Goal: Task Accomplishment & Management: Manage account settings

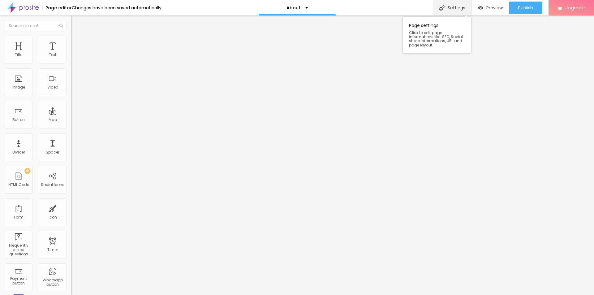
click at [457, 8] on div "Settings" at bounding box center [451, 7] width 39 height 15
drag, startPoint x: 307, startPoint y: 138, endPoint x: 194, endPoint y: 139, distance: 113.5
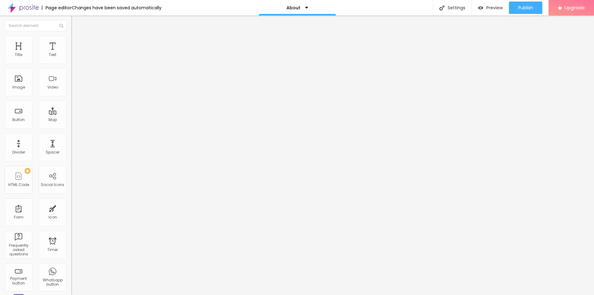
paste input "FSX24 Bewertung und Erfahrungen Lohnt sich der Kauf der Abnehm-Kapseln?"
type input "FSX24 Bewertung und Erfahrungen Lohnt sich der Kauf der Abnehm-Kapseln?"
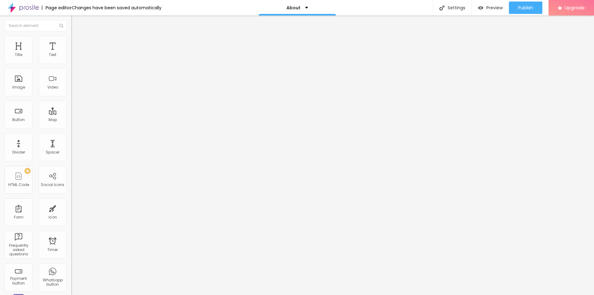
click at [71, 53] on span "Change image" at bounding box center [87, 50] width 33 height 5
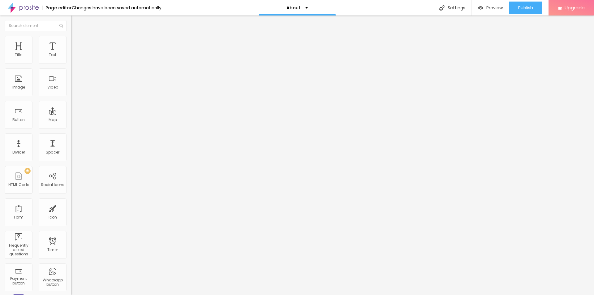
click at [459, 11] on div "Settings" at bounding box center [451, 7] width 39 height 15
click at [527, 7] on span "Publish" at bounding box center [525, 7] width 15 height 5
